Goal: Transaction & Acquisition: Purchase product/service

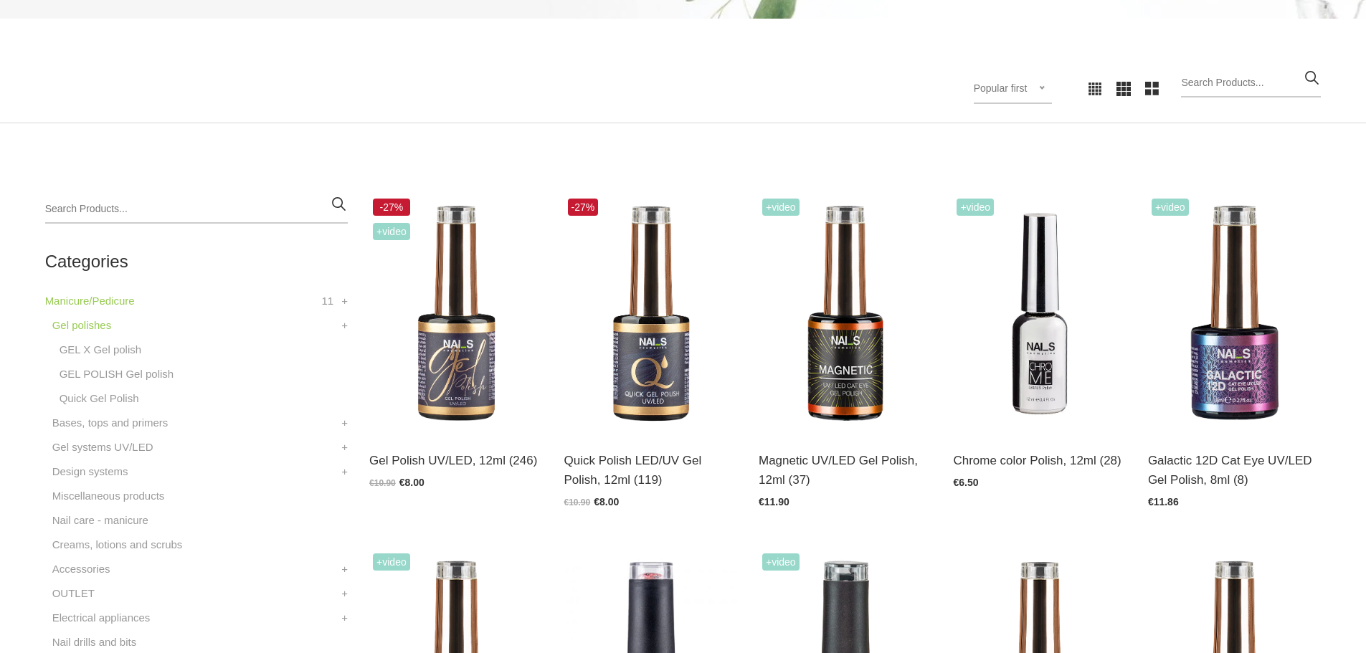
scroll to position [430, 0]
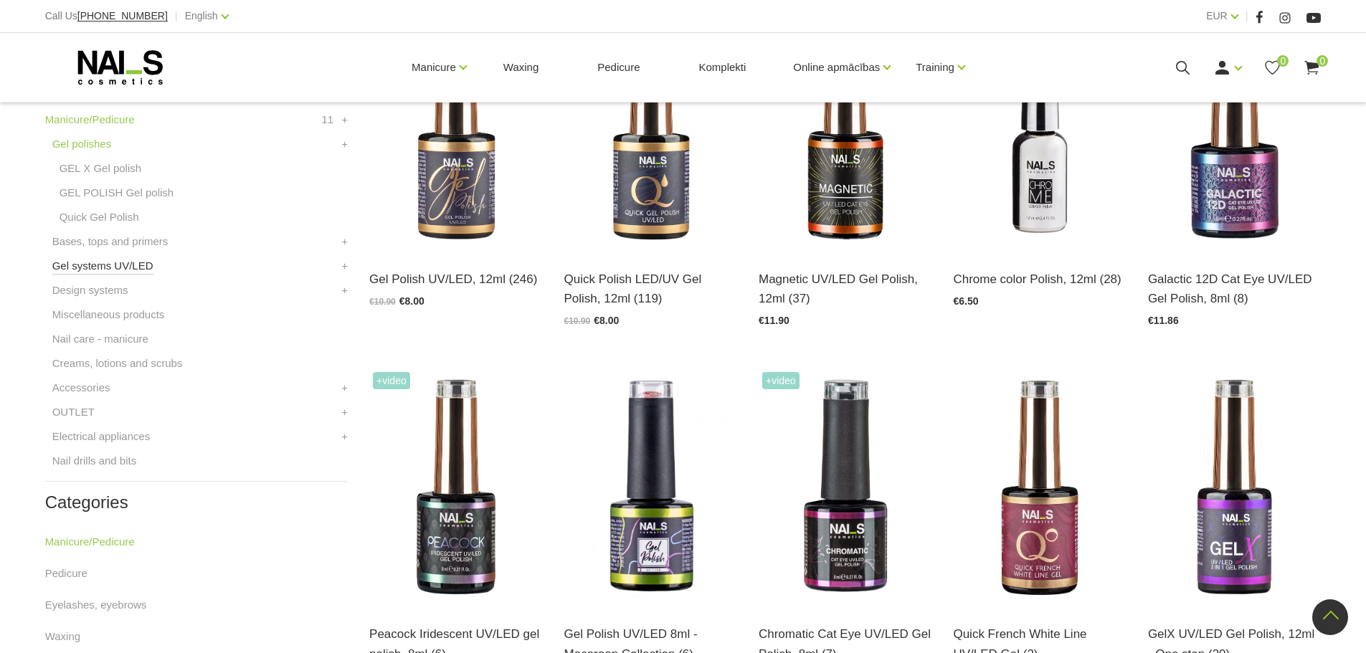
click at [120, 271] on link "Gel systems UV/LED" at bounding box center [102, 265] width 101 height 17
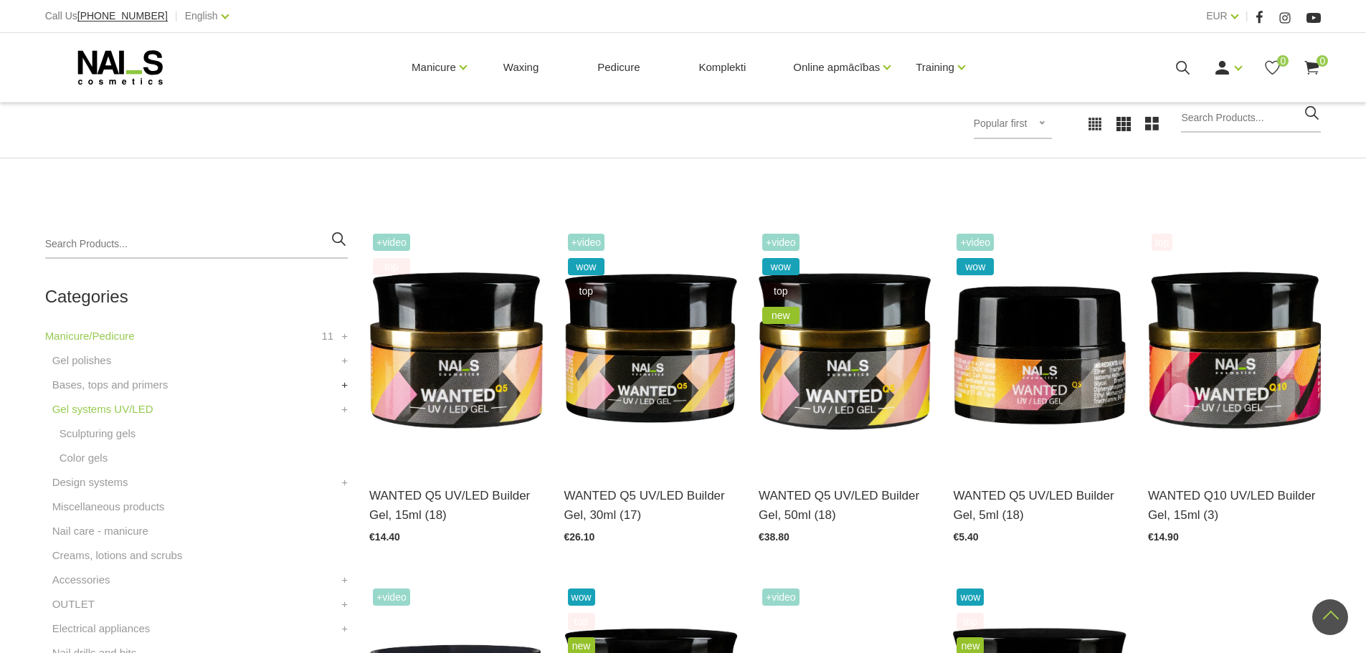
scroll to position [143, 0]
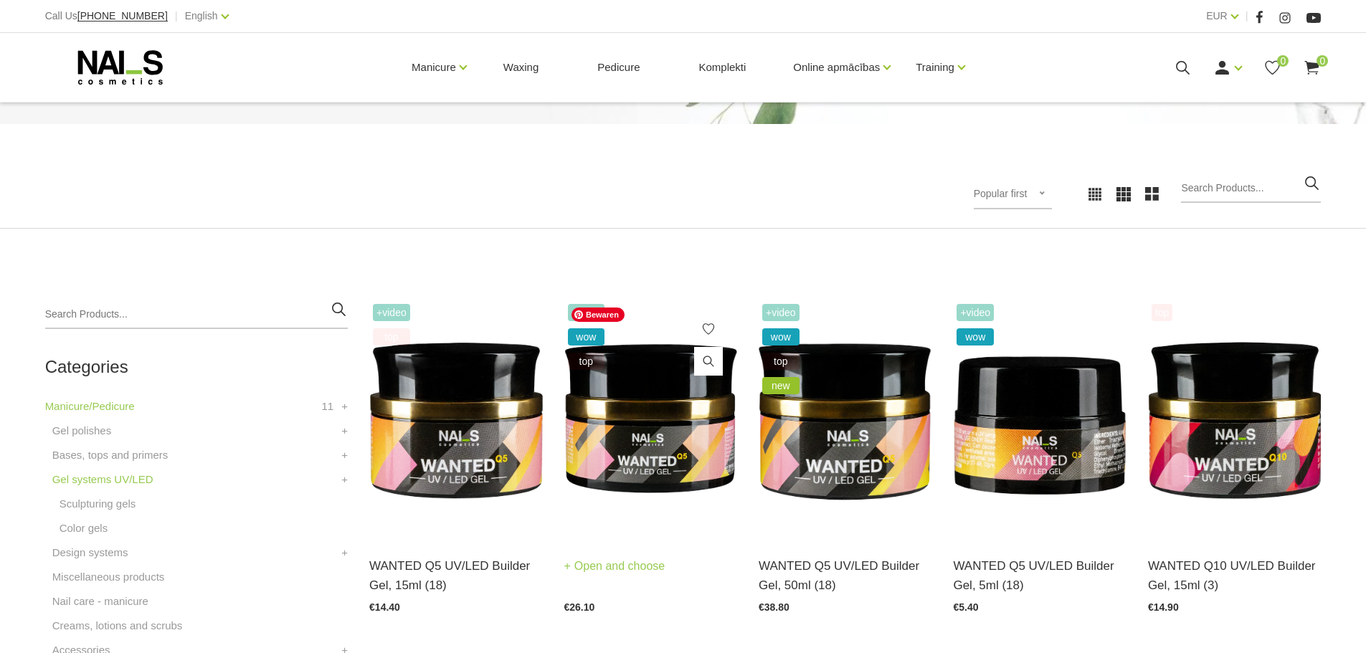
click at [630, 475] on img at bounding box center [650, 419] width 173 height 238
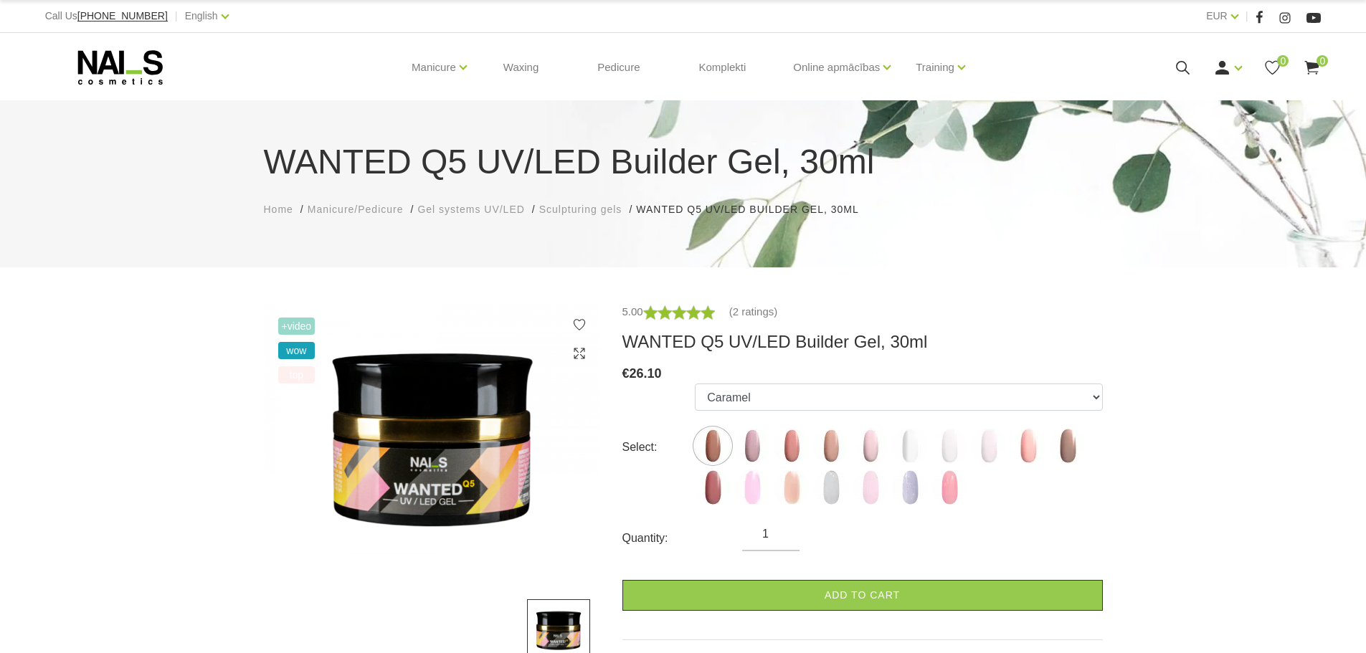
click at [300, 329] on span "+Video" at bounding box center [296, 326] width 37 height 17
click at [365, 435] on img at bounding box center [432, 440] width 337 height 275
click at [771, 399] on select "Caramel Nude Sparkle Mood Macchiato Dream Rose Premium Clear Pastel Porcelain B…" at bounding box center [898, 397] width 407 height 27
click at [695, 384] on select "Caramel Nude Sparkle Mood Macchiato Dream Rose Premium Clear Pastel Porcelain B…" at bounding box center [898, 397] width 407 height 27
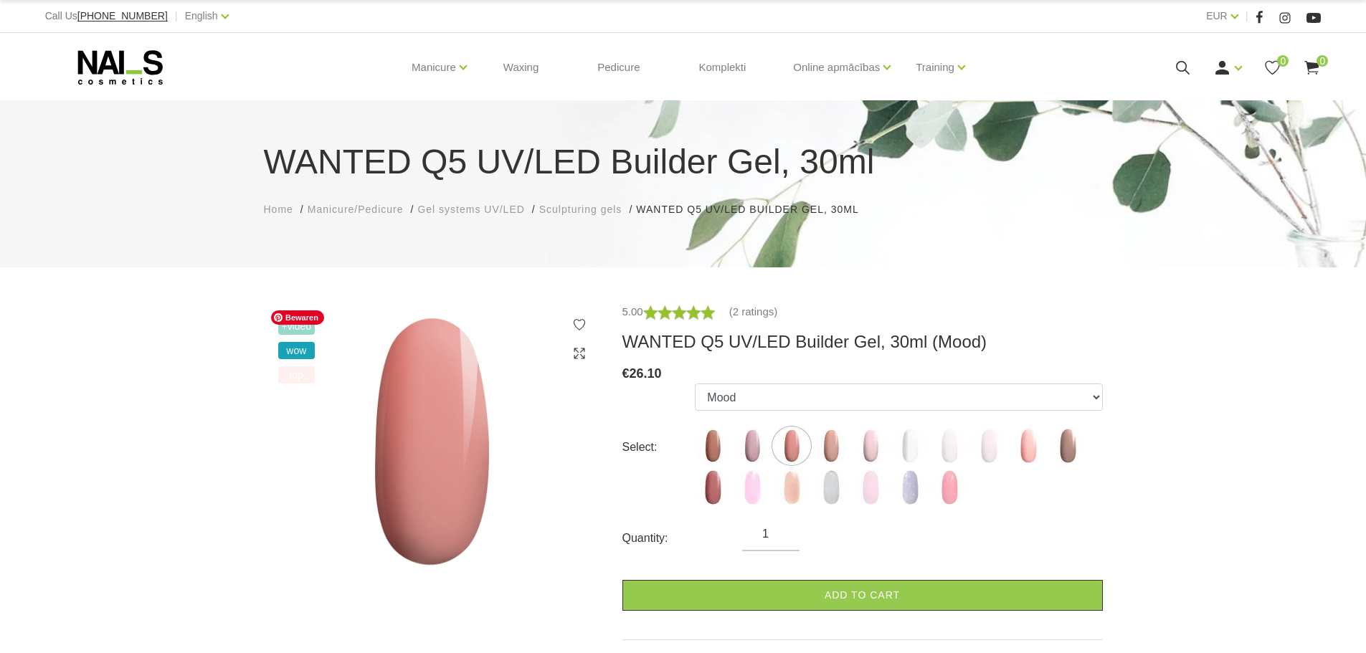
click at [421, 375] on img at bounding box center [432, 441] width 337 height 277
click at [721, 385] on select "Caramel Nude Sparkle Mood Macchiato Dream Rose Premium Clear Pastel Porcelain B…" at bounding box center [898, 397] width 407 height 27
click at [734, 398] on select "Caramel Nude Sparkle Mood Macchiato Dream Rose Premium Clear Pastel Porcelain B…" at bounding box center [898, 397] width 407 height 27
click at [702, 452] on img at bounding box center [713, 446] width 36 height 36
click at [696, 456] on label at bounding box center [713, 446] width 36 height 36
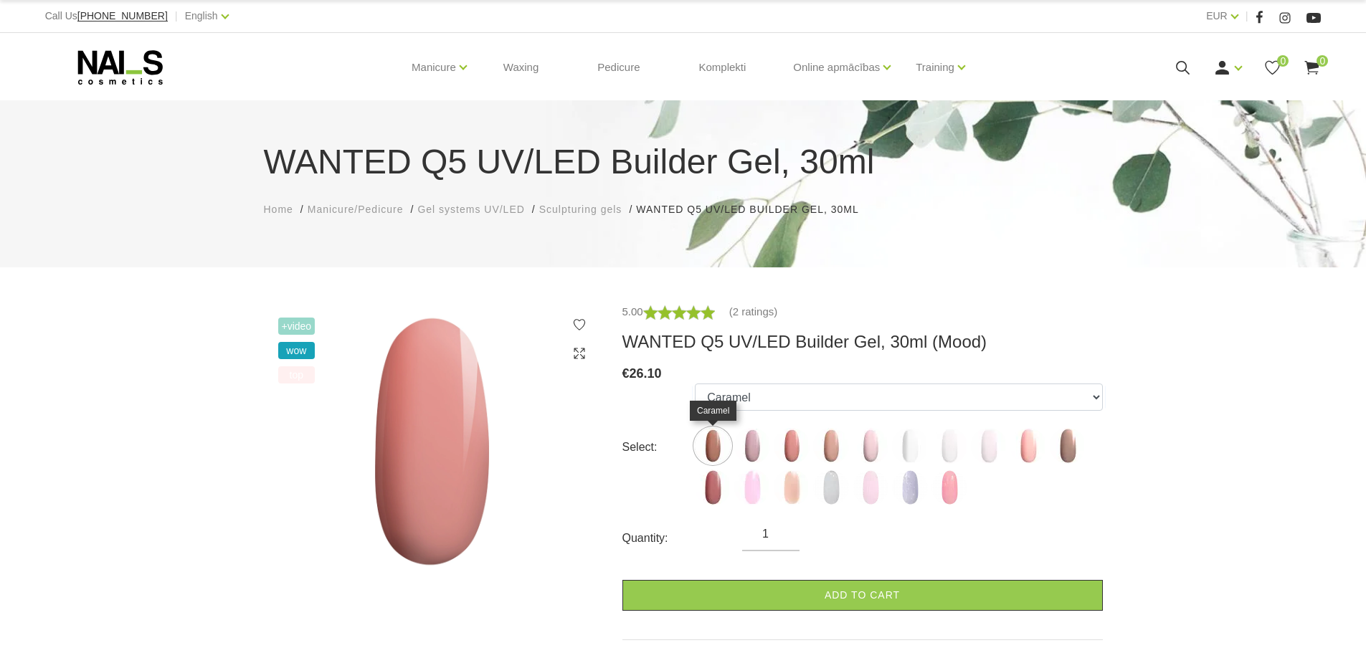
click at [703, 449] on img at bounding box center [713, 446] width 36 height 36
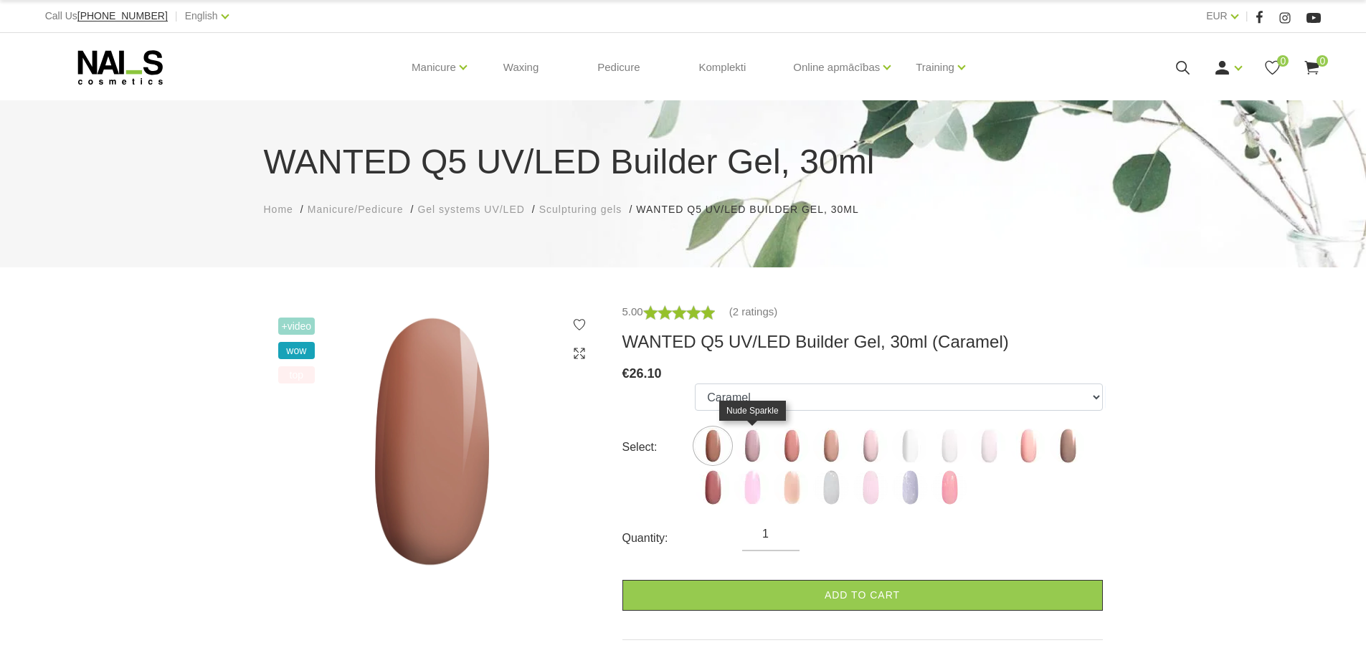
click at [752, 440] on img at bounding box center [752, 446] width 36 height 36
click at [843, 430] on label at bounding box center [831, 446] width 36 height 36
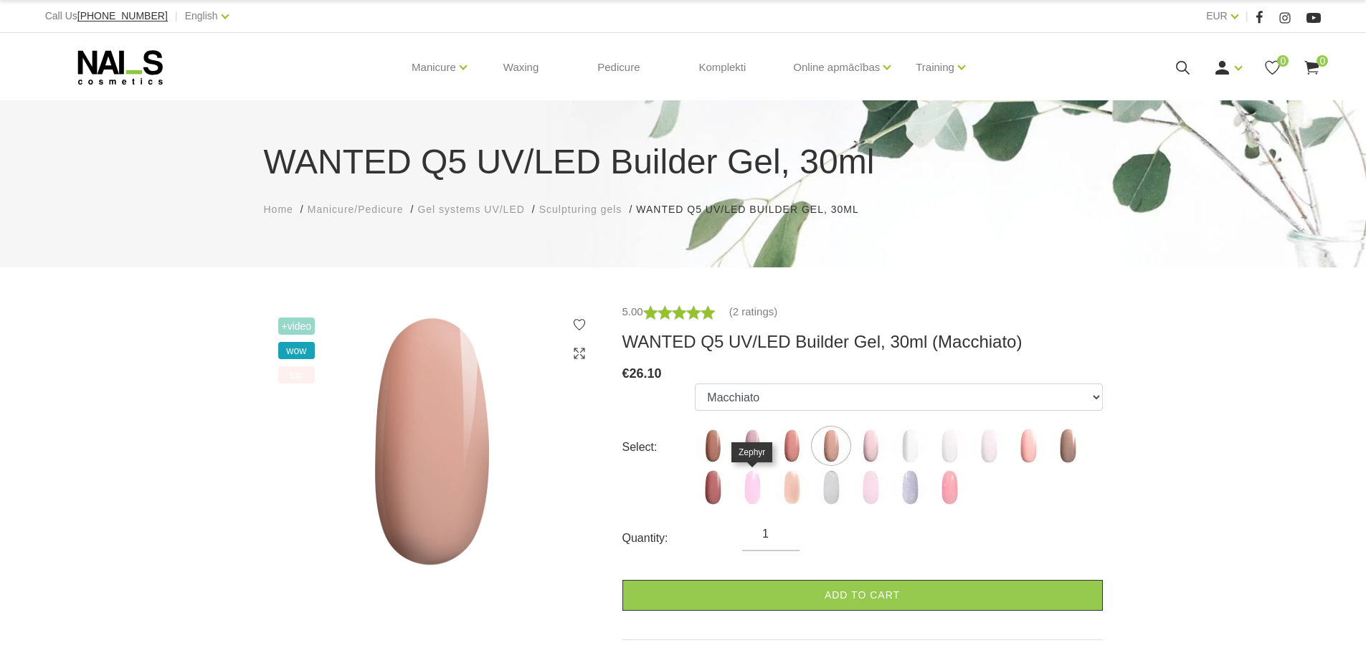
click at [744, 499] on img at bounding box center [752, 488] width 36 height 36
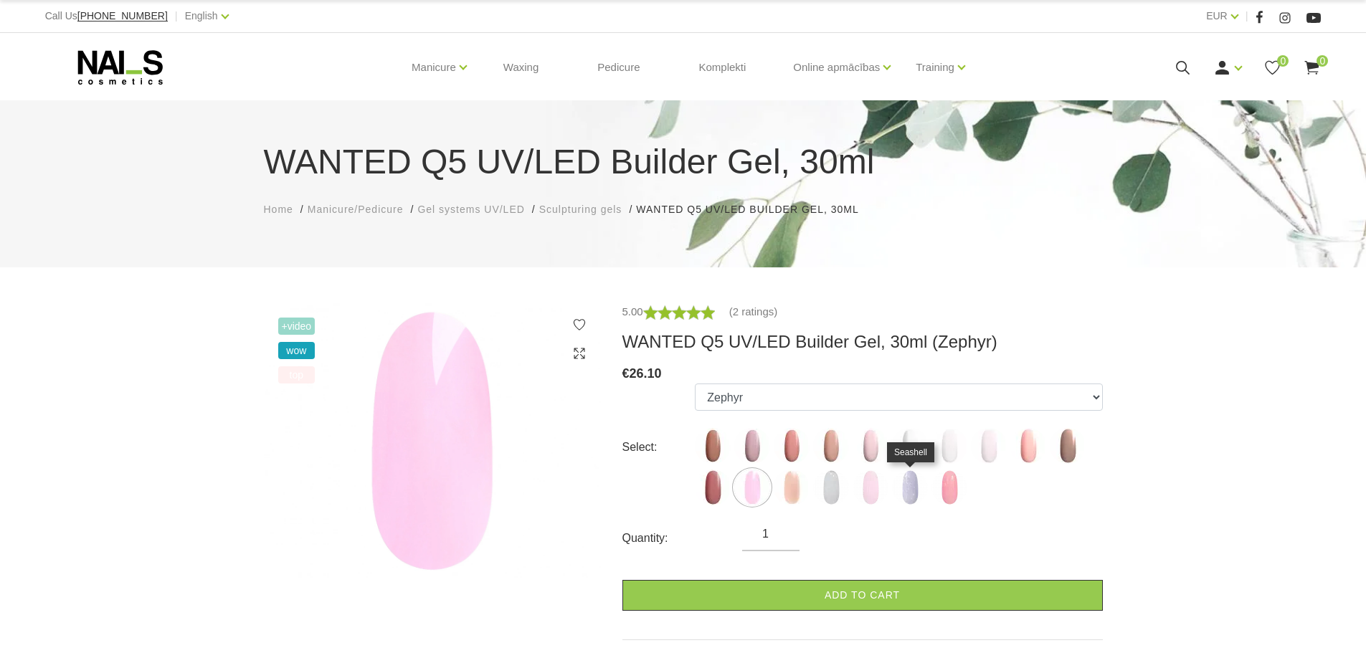
click at [909, 491] on img at bounding box center [910, 488] width 36 height 36
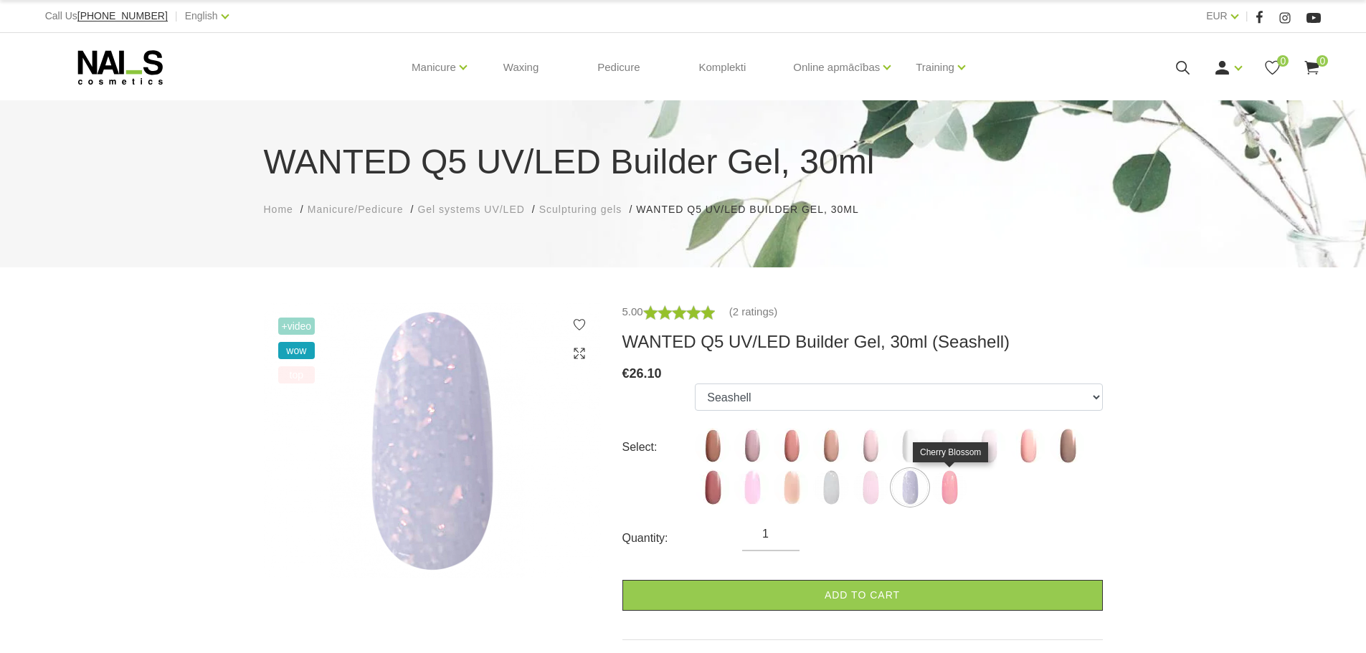
click at [949, 493] on img at bounding box center [949, 488] width 36 height 36
select select "6427"
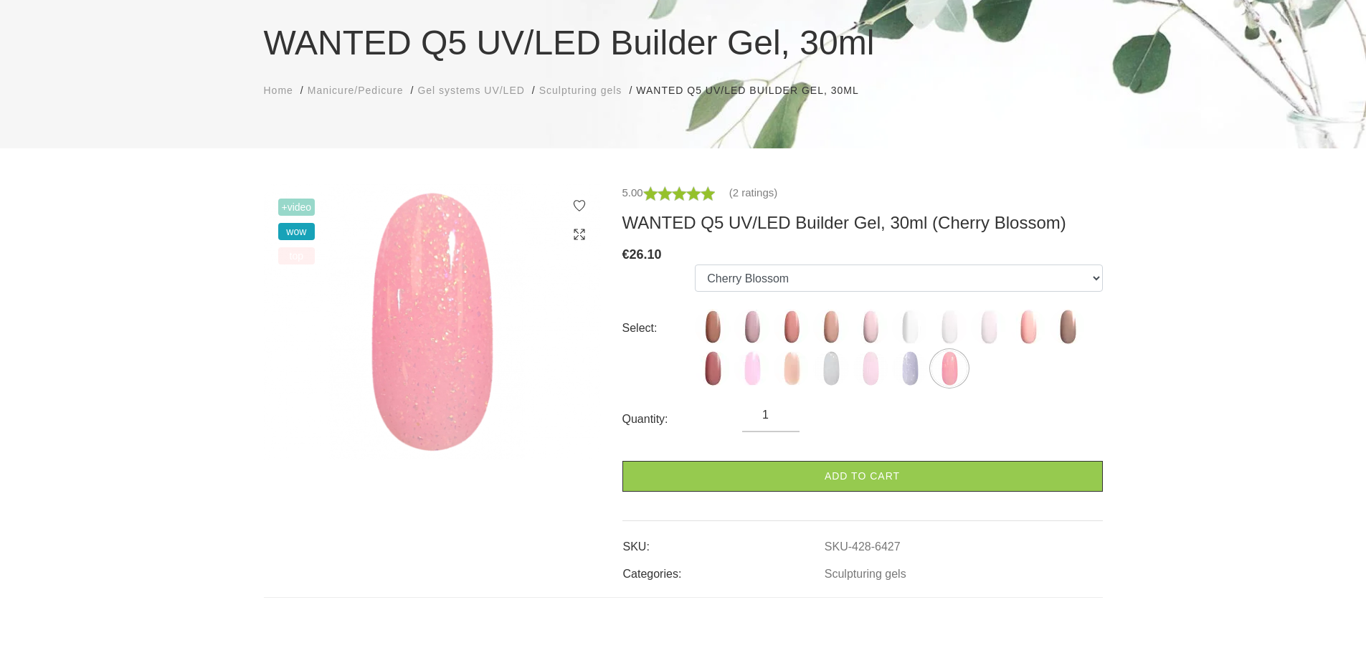
scroll to position [287, 0]
